Goal: Entertainment & Leisure: Consume media (video, audio)

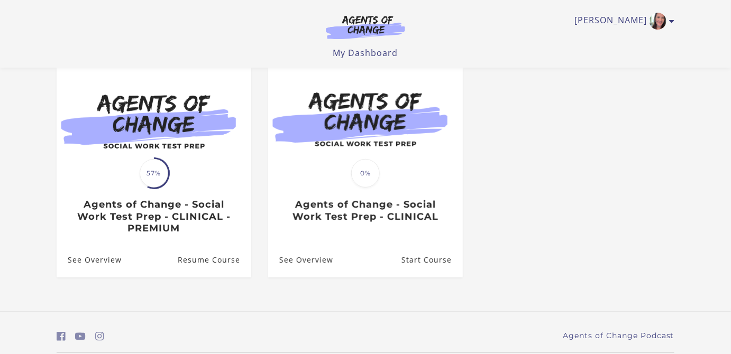
click at [153, 143] on img at bounding box center [154, 120] width 195 height 105
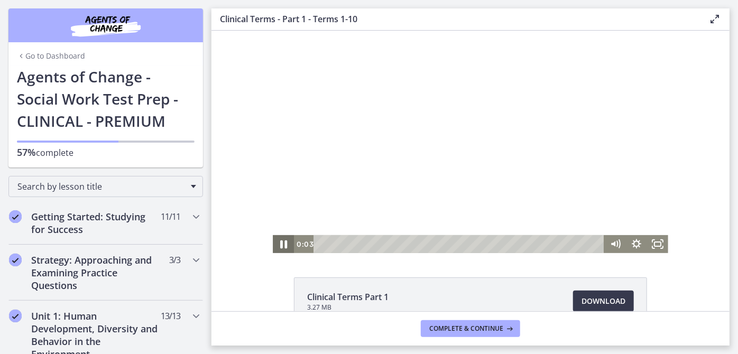
click at [276, 245] on icon "Pause" at bounding box center [282, 244] width 25 height 22
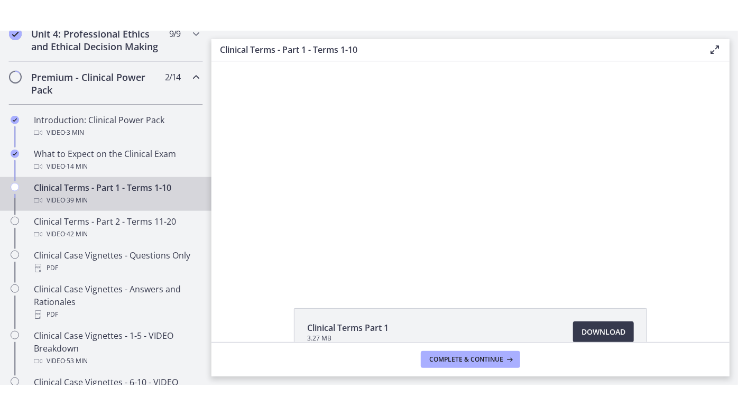
scroll to position [529, 0]
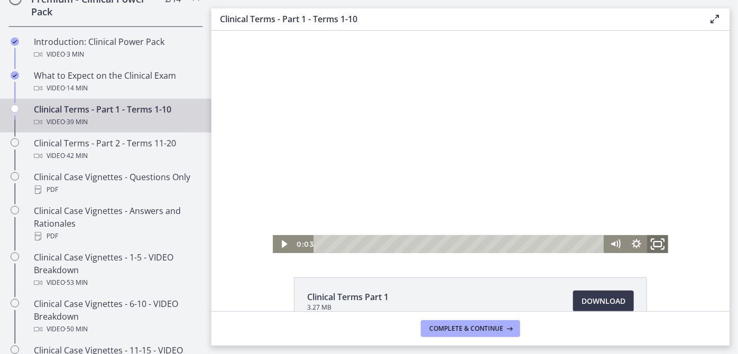
click at [654, 242] on icon "Fullscreen" at bounding box center [657, 244] width 25 height 22
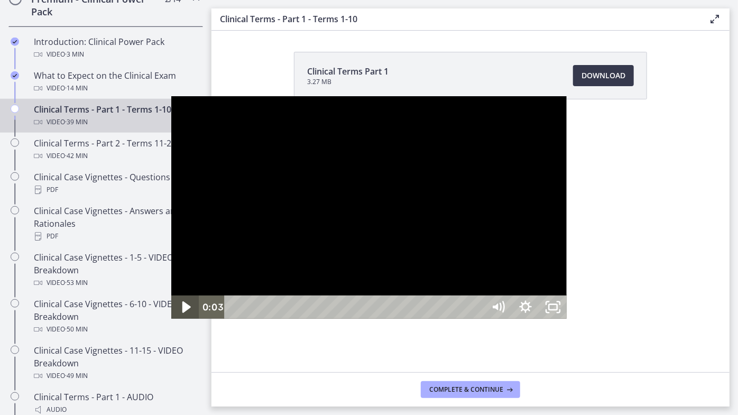
click at [182, 313] on icon "Play Video" at bounding box center [186, 308] width 8 height 12
click at [388, 279] on div at bounding box center [369, 207] width 396 height 223
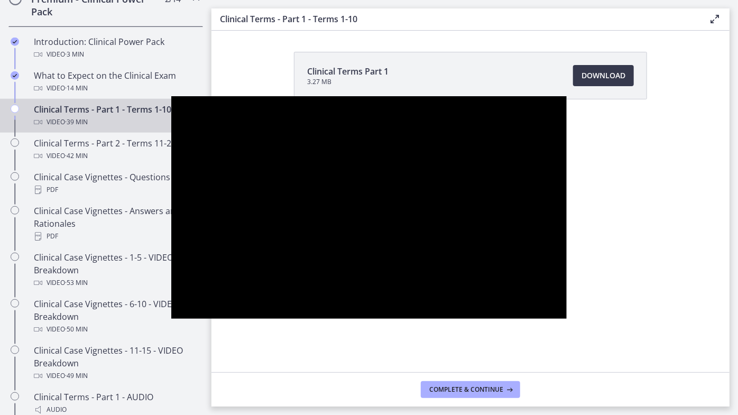
click at [387, 279] on div at bounding box center [369, 207] width 396 height 223
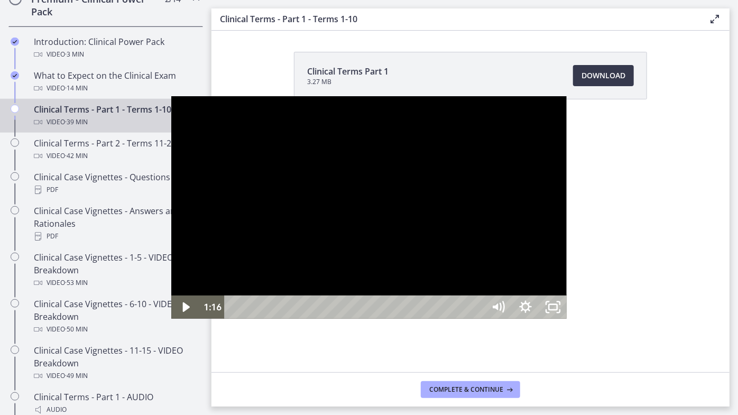
click at [387, 285] on div at bounding box center [369, 207] width 396 height 223
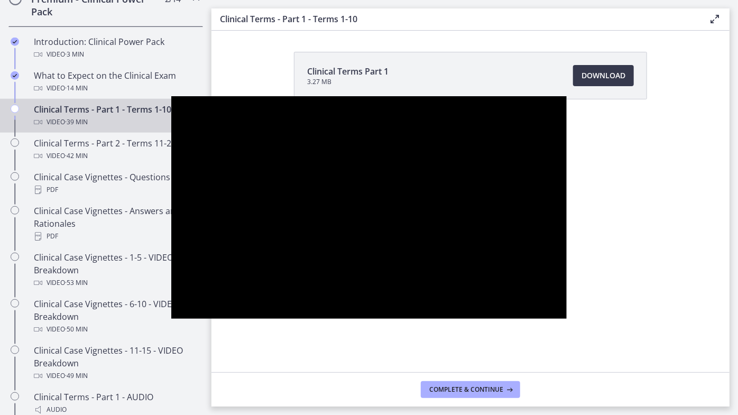
click at [404, 207] on div at bounding box center [369, 207] width 396 height 223
click at [403, 206] on div at bounding box center [369, 207] width 396 height 223
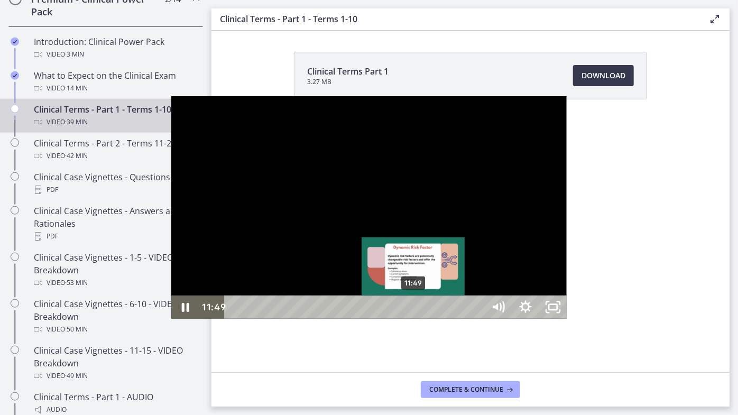
click at [243, 319] on div "11:49" at bounding box center [355, 307] width 243 height 23
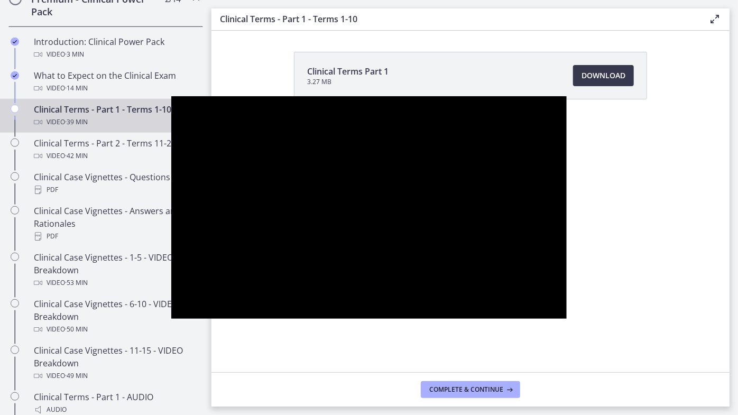
click at [442, 265] on div at bounding box center [369, 207] width 396 height 223
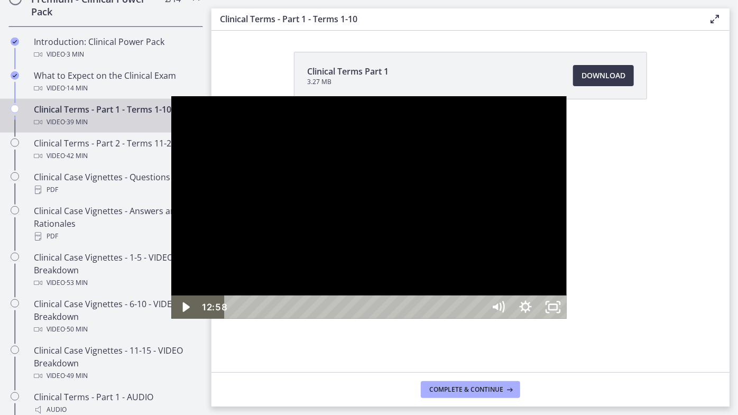
click at [322, 214] on div at bounding box center [369, 207] width 396 height 223
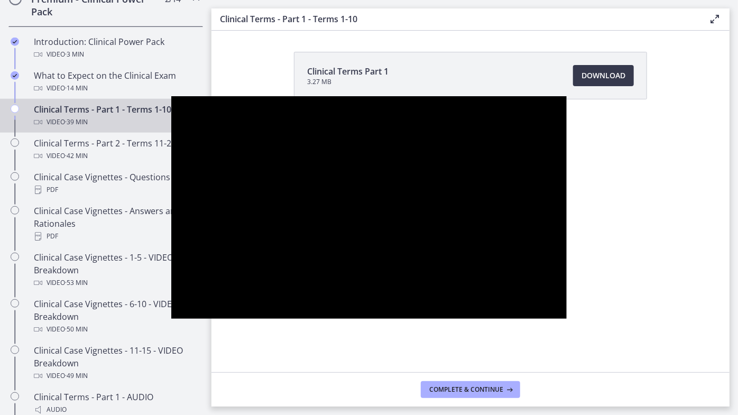
click at [499, 248] on div at bounding box center [369, 207] width 396 height 223
click at [500, 251] on div at bounding box center [369, 207] width 396 height 223
click at [500, 252] on div at bounding box center [369, 207] width 396 height 223
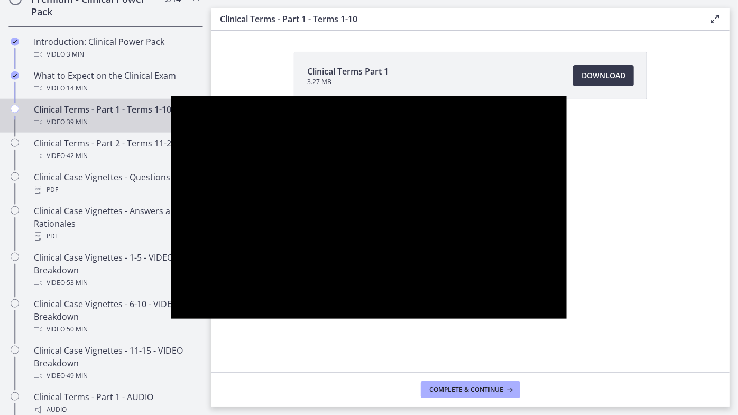
click at [500, 252] on div at bounding box center [369, 207] width 396 height 223
click at [507, 250] on div at bounding box center [369, 207] width 396 height 223
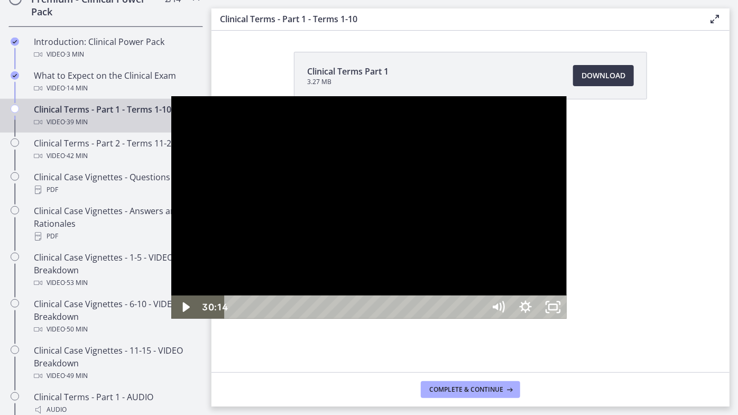
click at [312, 147] on div at bounding box center [369, 207] width 396 height 223
click at [478, 319] on div "29:44" at bounding box center [355, 307] width 243 height 23
click at [181, 312] on icon "Pause" at bounding box center [184, 307] width 7 height 9
